Goal: Find specific page/section: Find specific page/section

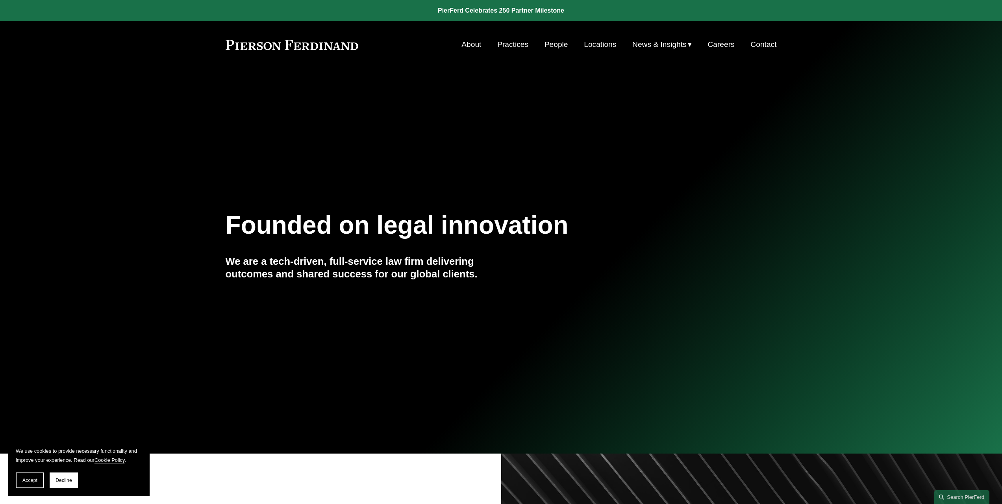
click at [546, 43] on link "People" at bounding box center [556, 44] width 24 height 15
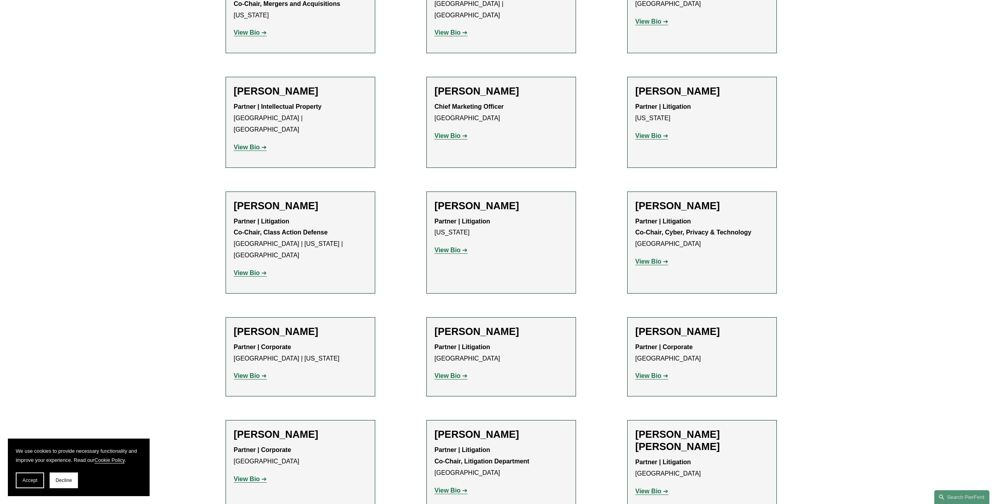
scroll to position [6614, 0]
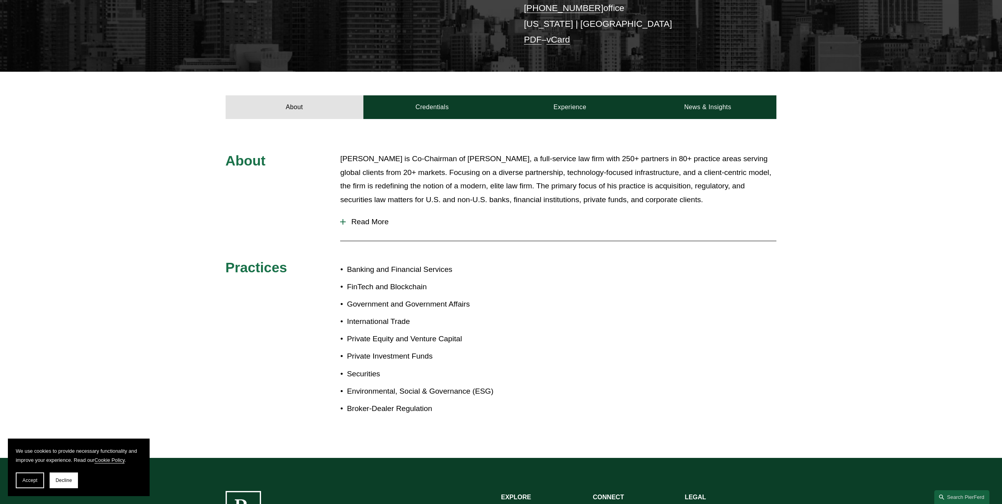
scroll to position [92, 0]
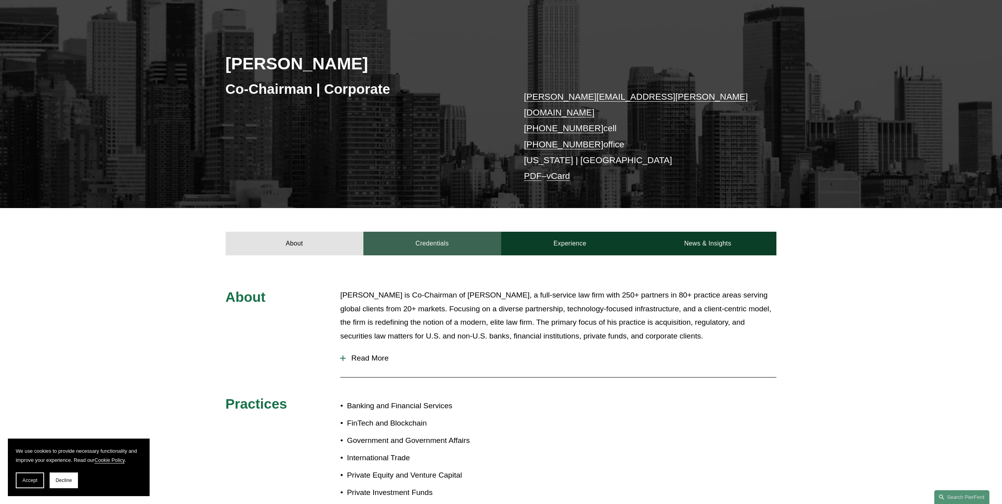
click at [441, 236] on link "Credentials" at bounding box center [432, 243] width 138 height 24
